Goal: Transaction & Acquisition: Purchase product/service

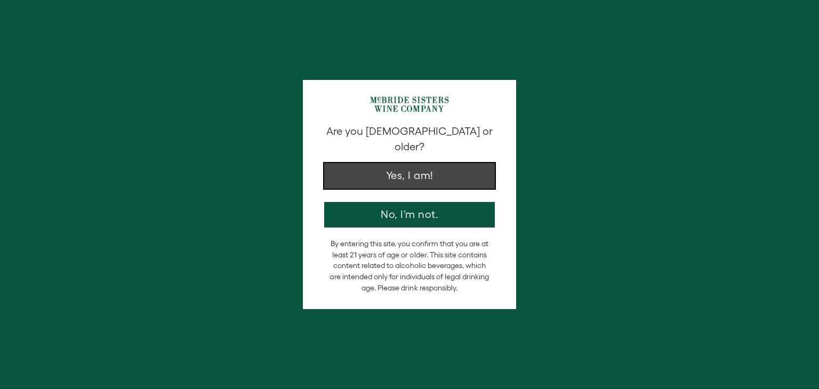
click at [464, 169] on button "Yes, I am!" at bounding box center [409, 176] width 171 height 26
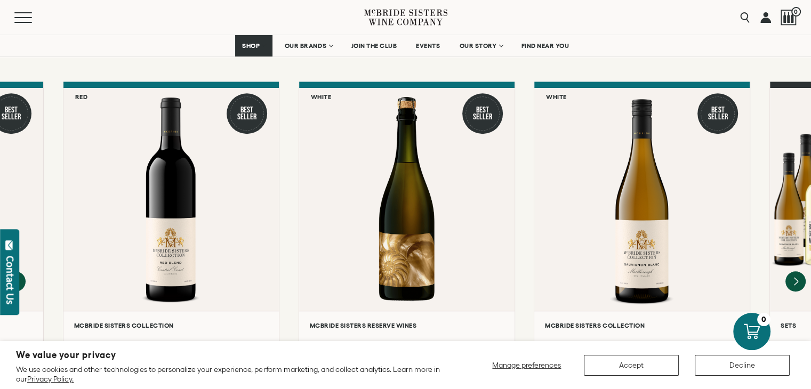
scroll to position [985, 0]
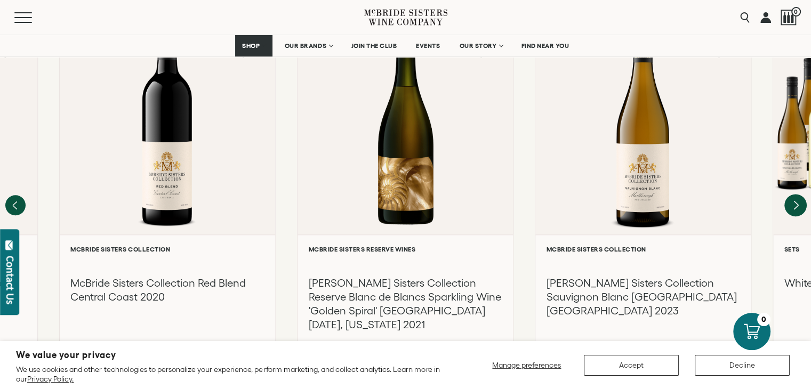
click at [795, 194] on icon "Next" at bounding box center [795, 205] width 22 height 22
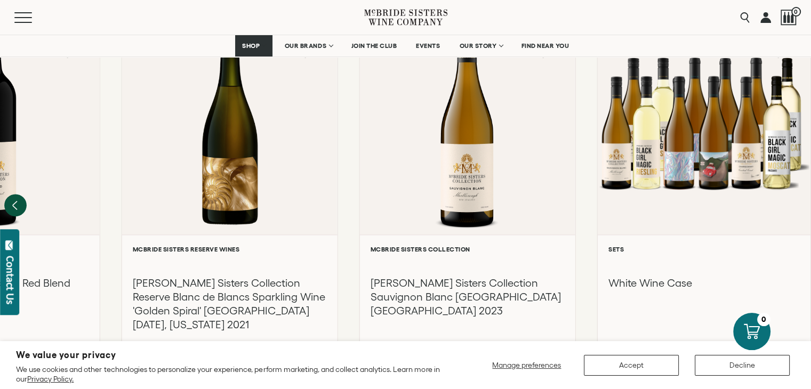
click at [21, 194] on icon "Previous" at bounding box center [15, 205] width 22 height 22
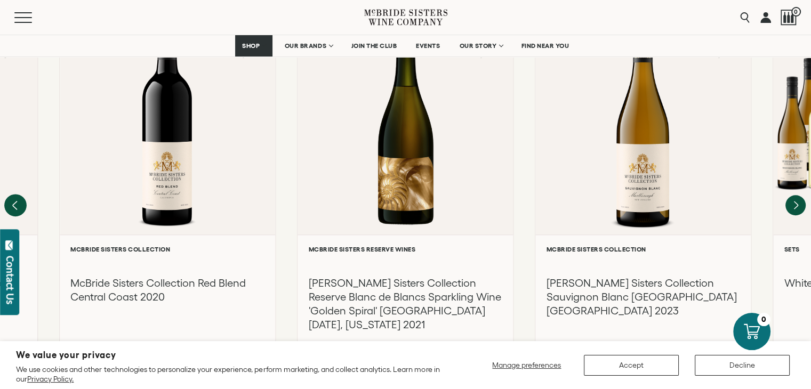
click at [21, 194] on icon "Previous" at bounding box center [15, 205] width 22 height 22
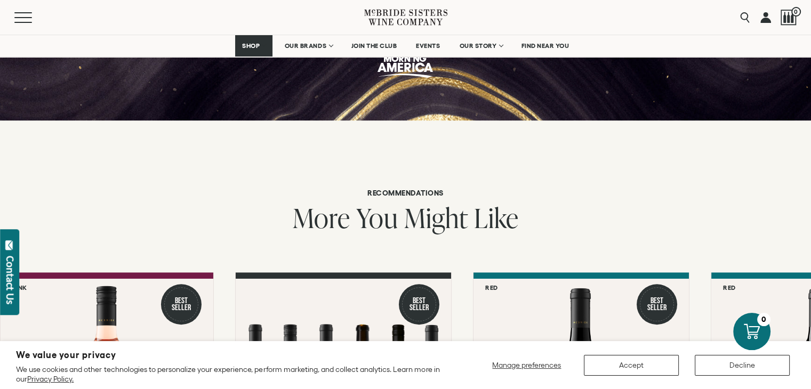
scroll to position [662, 0]
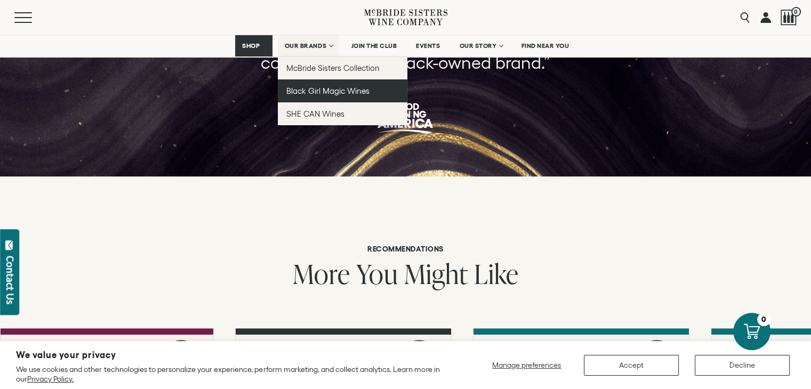
click at [314, 93] on span "Black Girl Magic Wines" at bounding box center [327, 90] width 83 height 9
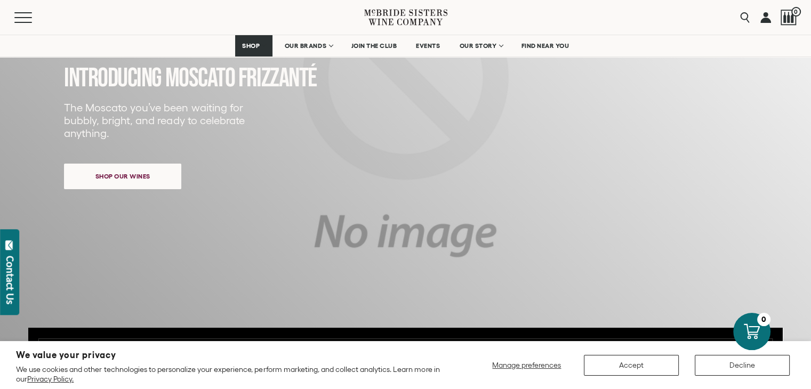
scroll to position [206, 0]
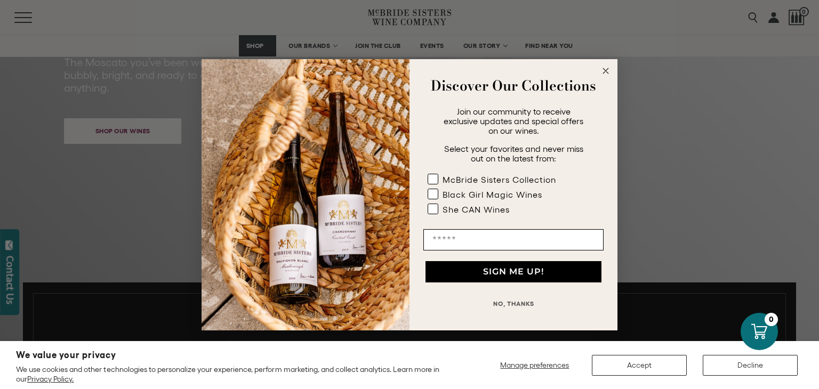
drag, startPoint x: 814, startPoint y: 24, endPoint x: 818, endPoint y: 86, distance: 62.0
click at [609, 74] on circle "Close dialog" at bounding box center [606, 70] width 12 height 12
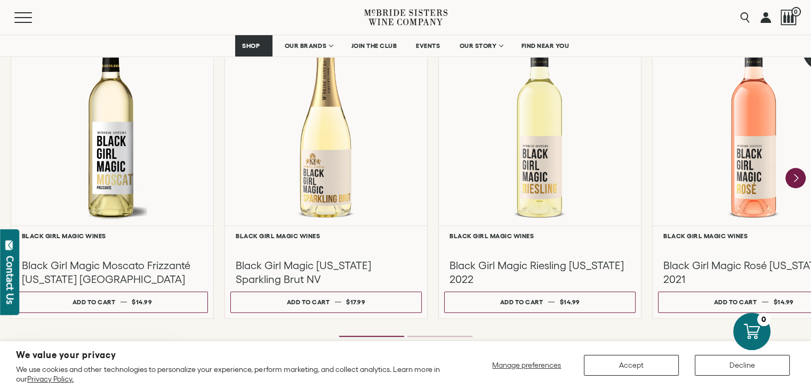
scroll to position [992, 0]
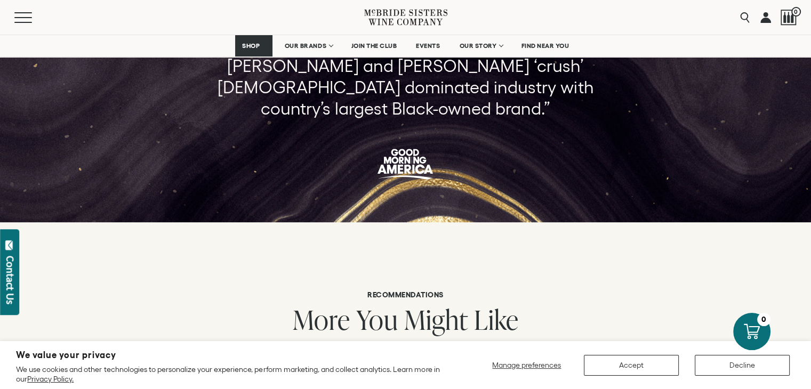
scroll to position [640, 0]
